Goal: Transaction & Acquisition: Purchase product/service

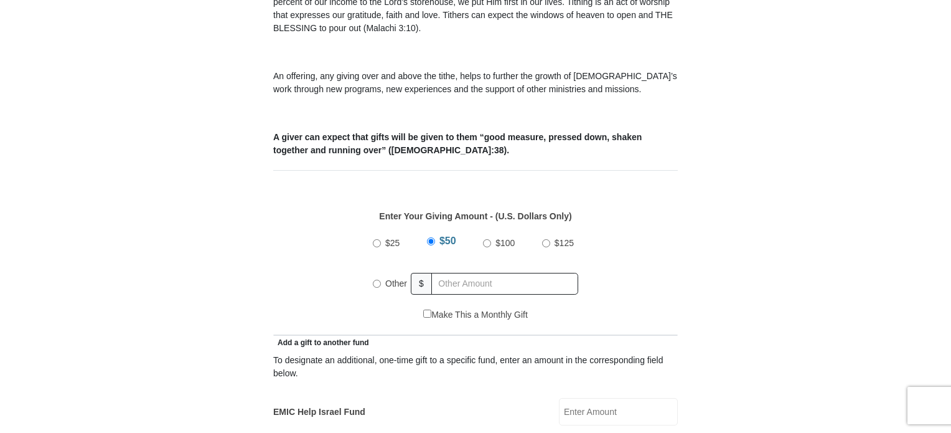
scroll to position [437, 0]
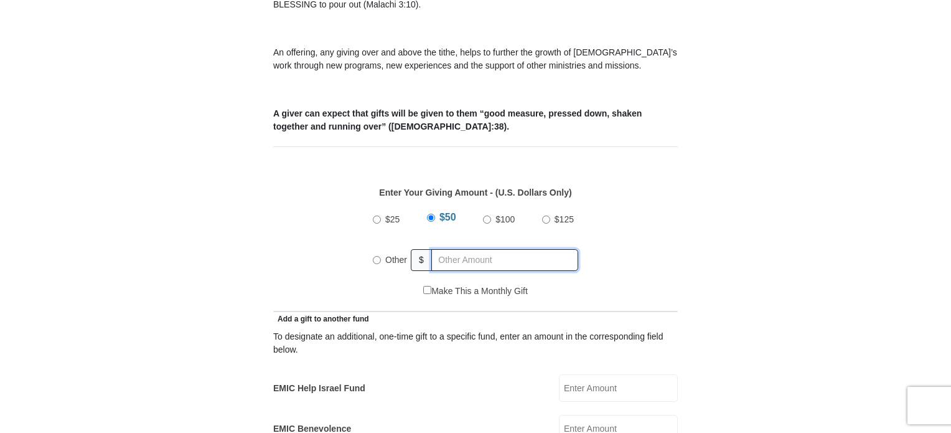
radio input "true"
click at [461, 249] on input "text" at bounding box center [507, 260] width 143 height 22
type input "10.00"
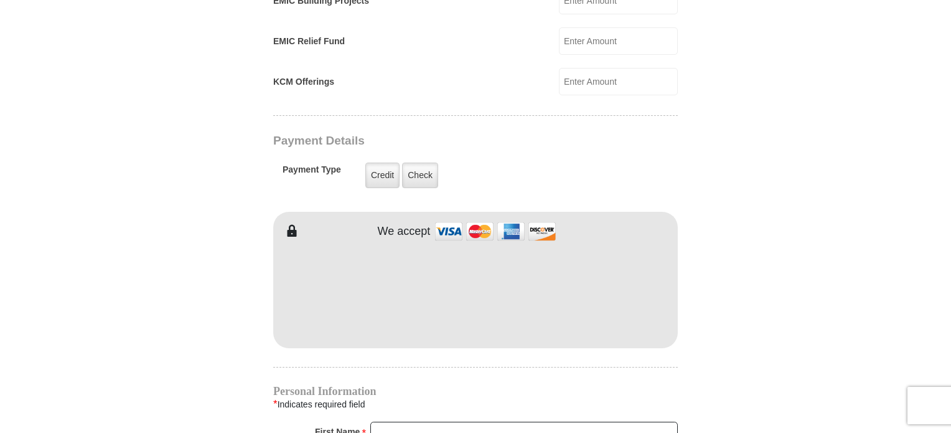
scroll to position [908, 0]
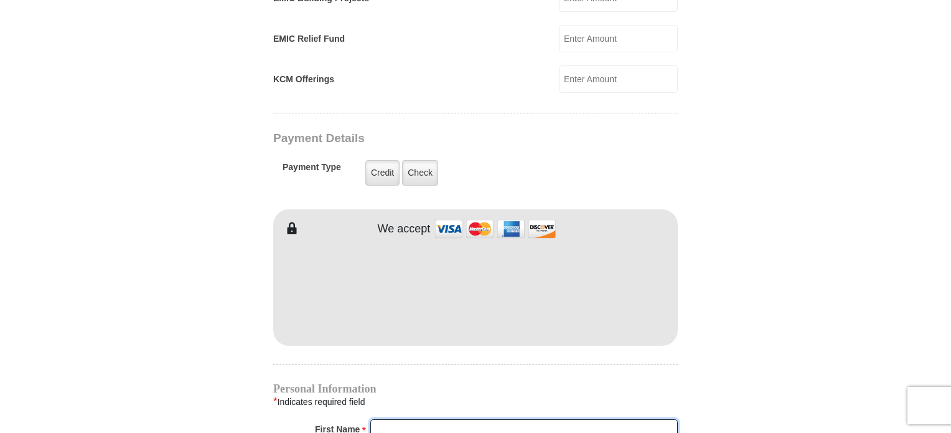
type input "[PERSON_NAME]"
click at [446, 359] on div "EMIC Tithes and Offerings The [DEMOGRAPHIC_DATA] teaches us the foundation for …" at bounding box center [475, 202] width 405 height 1520
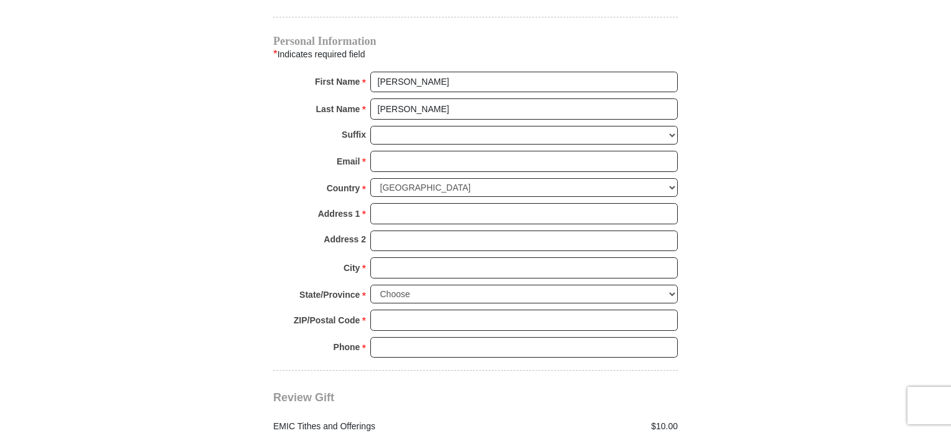
scroll to position [1260, 0]
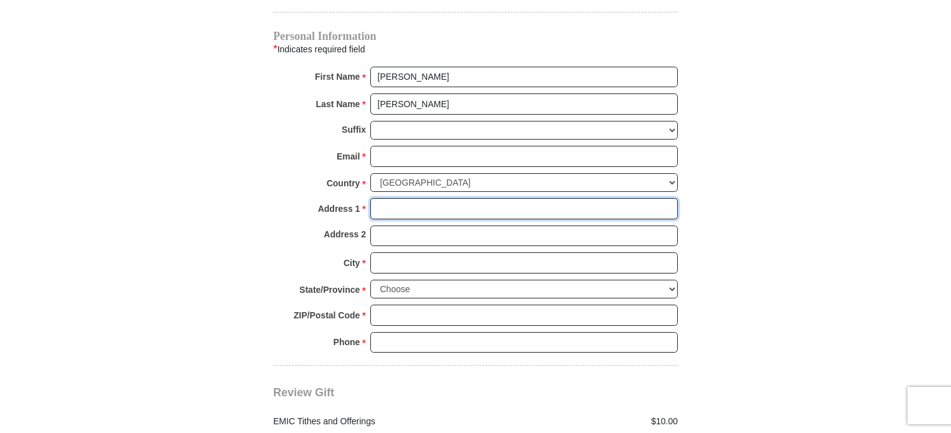
click at [435, 198] on input "Address 1 *" at bounding box center [524, 208] width 308 height 21
type input "[STREET_ADDRESS][PERSON_NAME]"
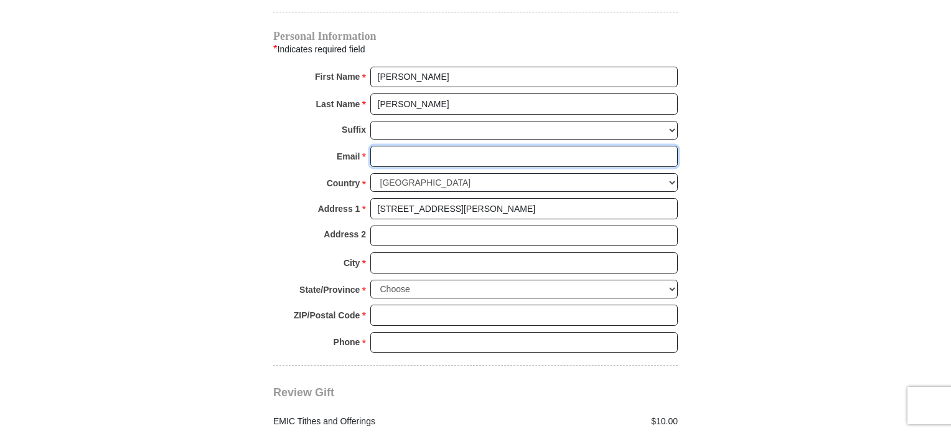
type input "[EMAIL_ADDRESS][DOMAIN_NAME]"
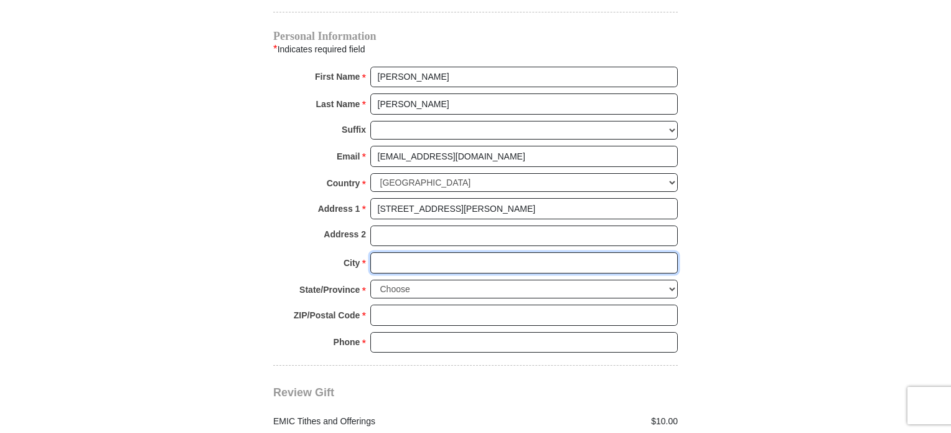
type input "[GEOGRAPHIC_DATA]"
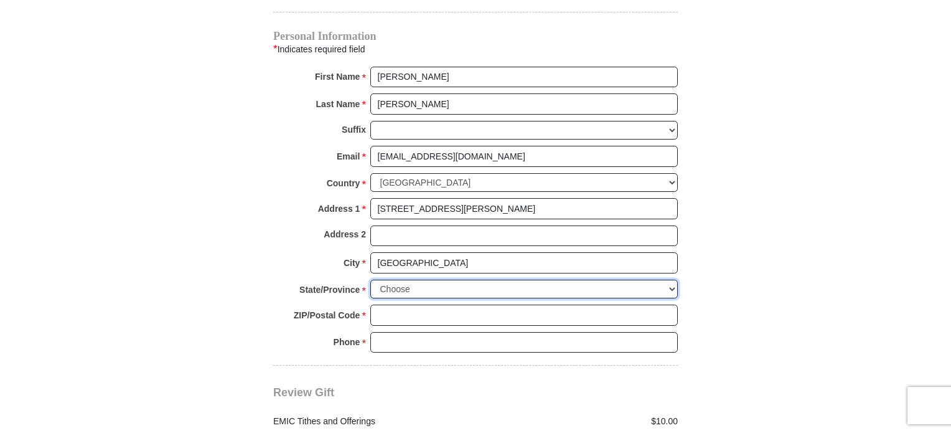
select select "VA"
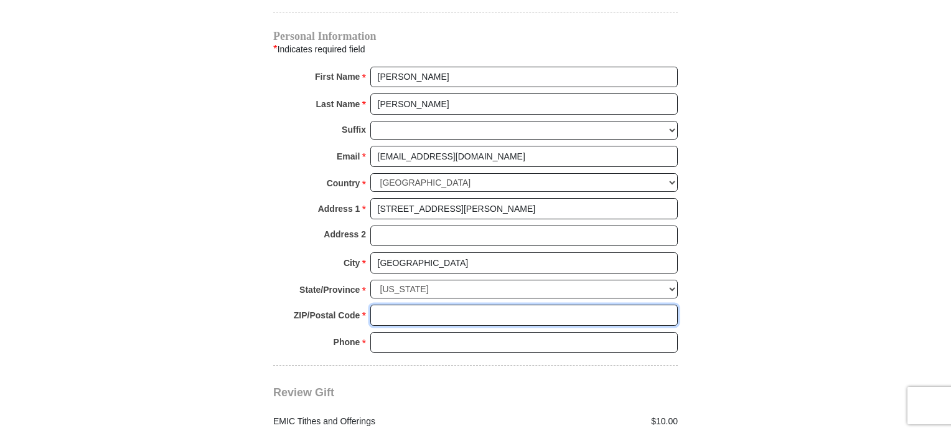
type input "24502"
type input "8458203904"
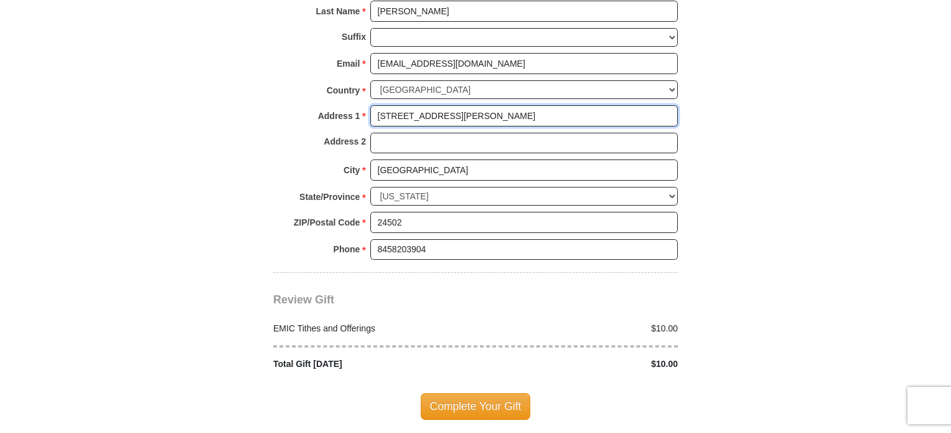
scroll to position [1378, 0]
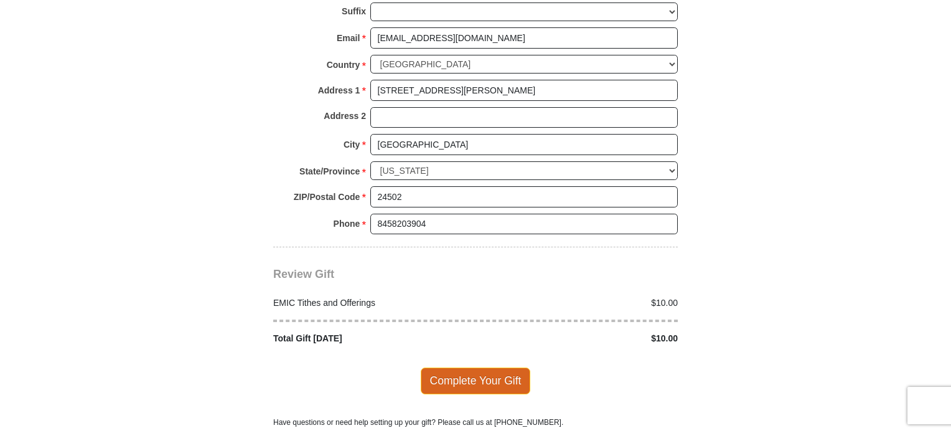
click at [471, 367] on span "Complete Your Gift" at bounding box center [476, 380] width 110 height 26
